Goal: Find specific fact: Find specific fact

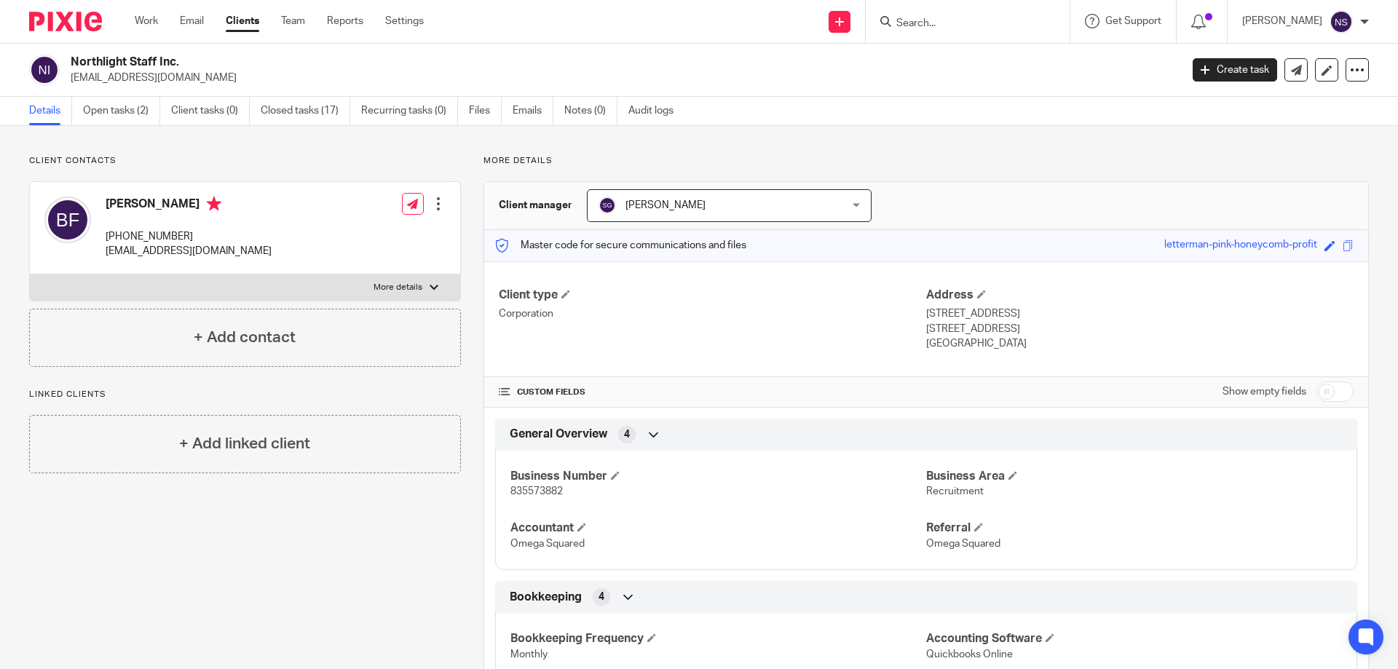
click at [953, 22] on input "Search" at bounding box center [960, 23] width 131 height 13
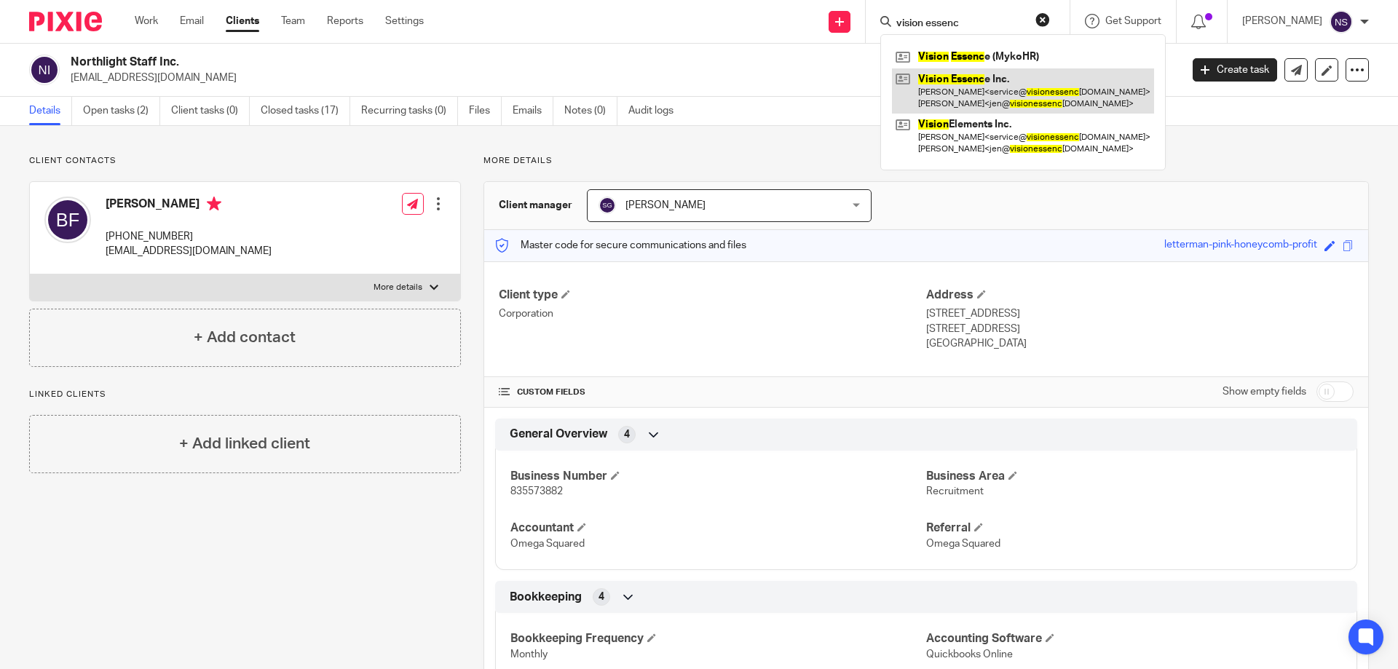
type input "vision essenc"
click at [944, 86] on link at bounding box center [1023, 90] width 262 height 45
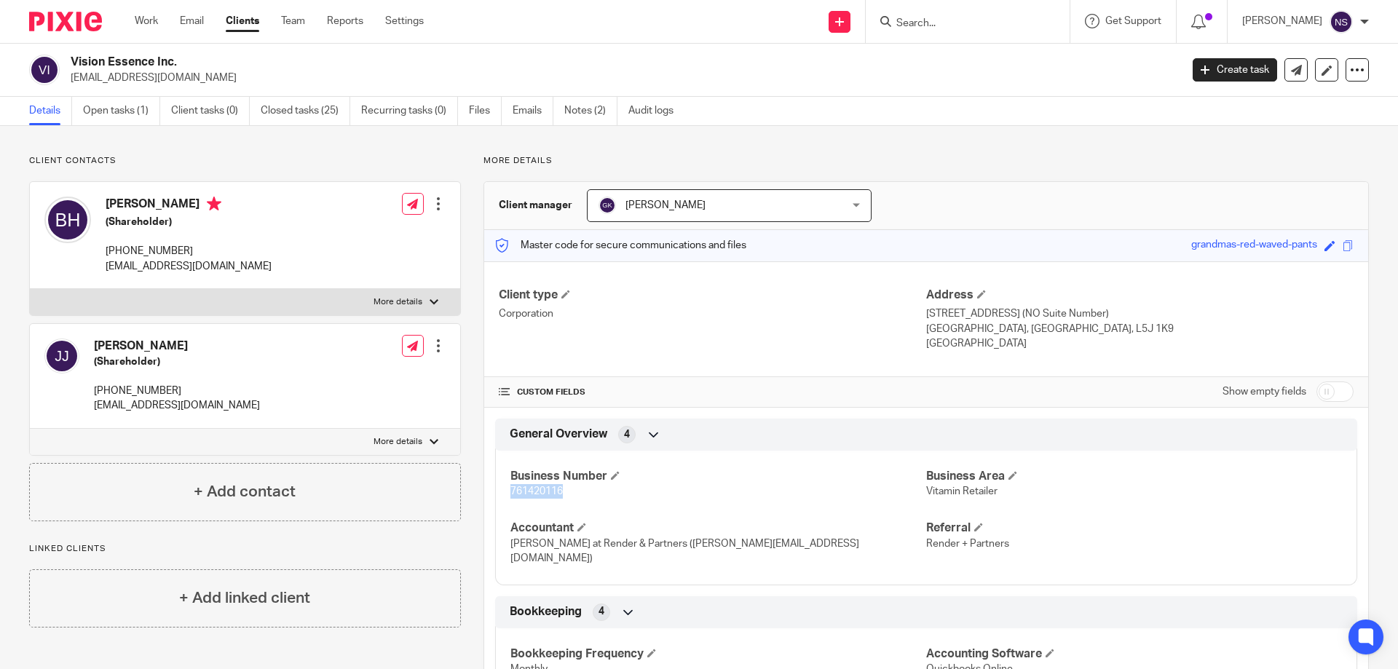
drag, startPoint x: 565, startPoint y: 489, endPoint x: 505, endPoint y: 493, distance: 59.8
click at [505, 493] on div "Business Number 761420116 Business Area Vitamin Retailer Accountant Ernesto Spe…" at bounding box center [926, 513] width 862 height 146
copy span "761420116"
